Goal: Task Accomplishment & Management: Manage account settings

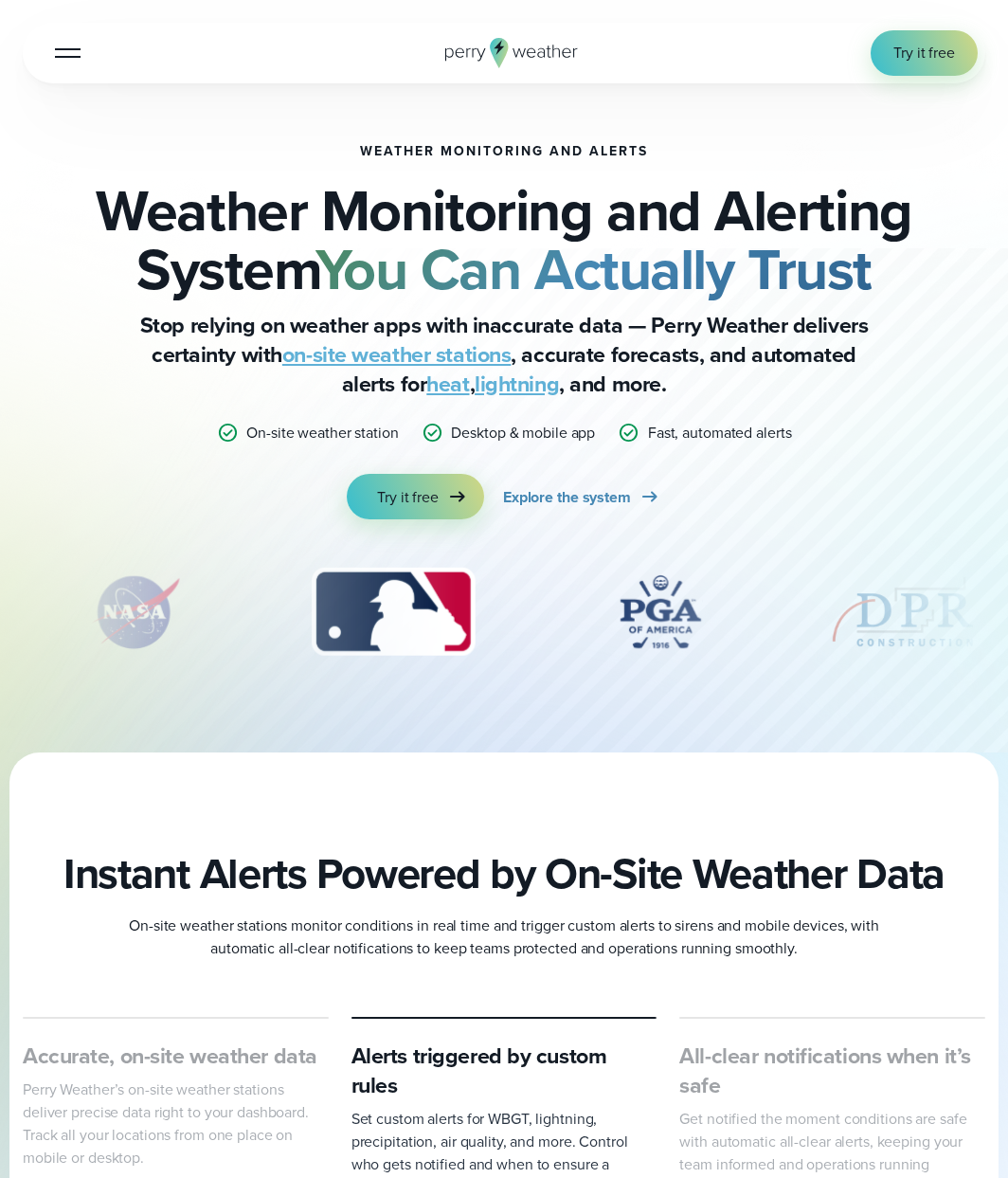
click at [75, 43] on button "Open Menu" at bounding box center [68, 53] width 45 height 45
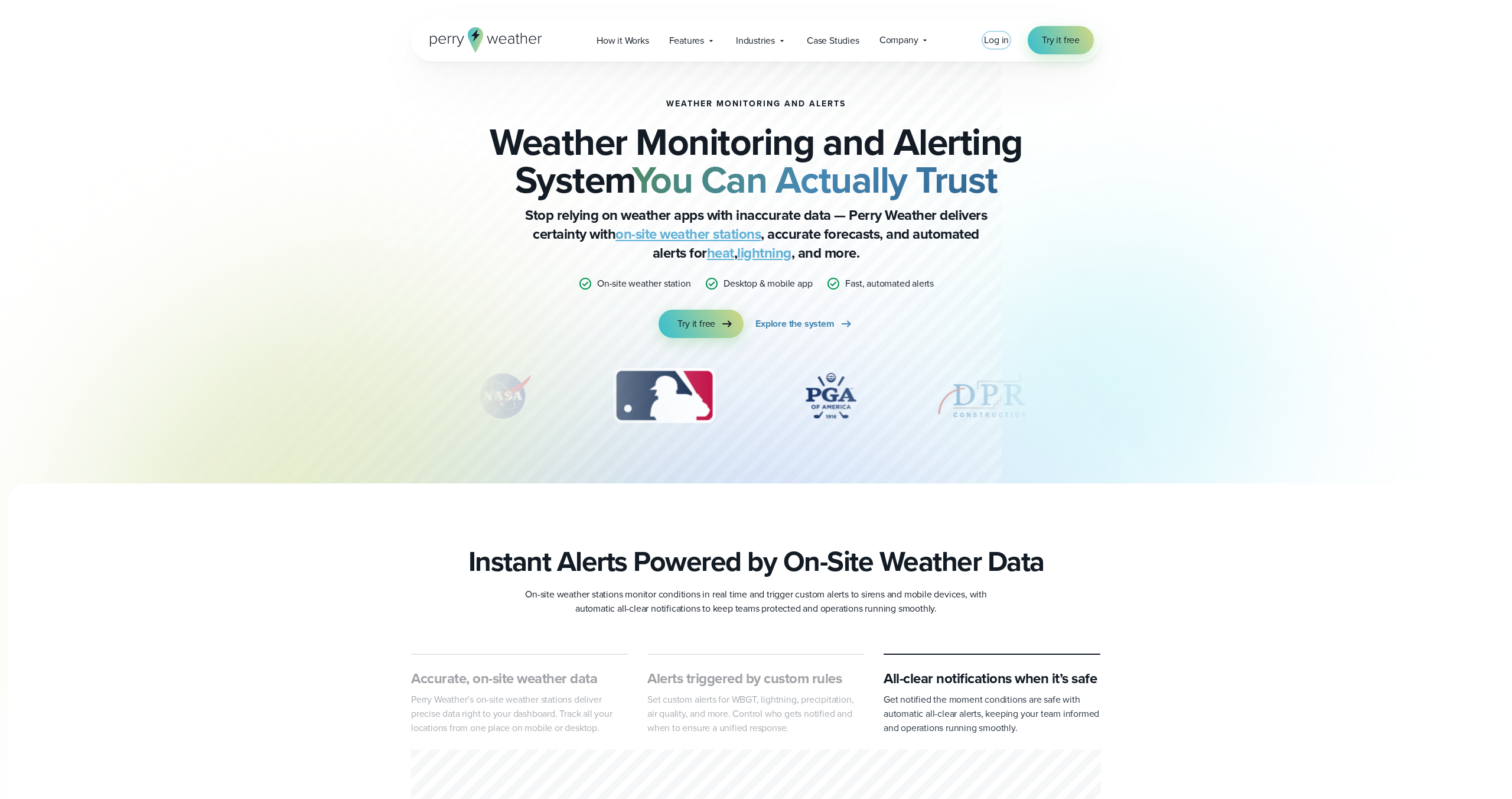
click at [628, 39] on span "Log in" at bounding box center [996, 40] width 25 height 13
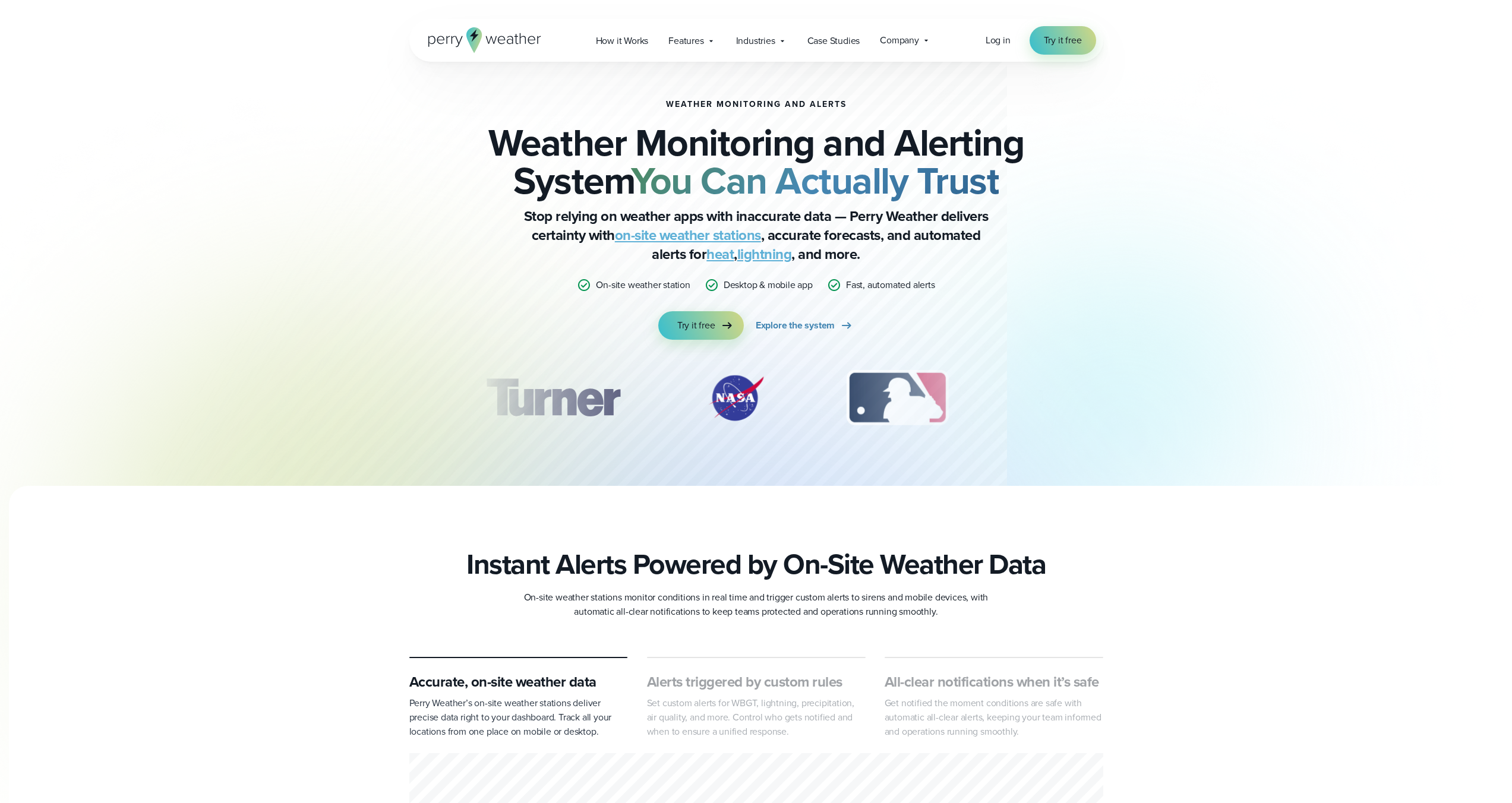
click at [990, 50] on div "Log in Try it free" at bounding box center [1041, 40] width 111 height 29
click at [994, 43] on span "Log in" at bounding box center [998, 40] width 25 height 13
